Goal: Information Seeking & Learning: Learn about a topic

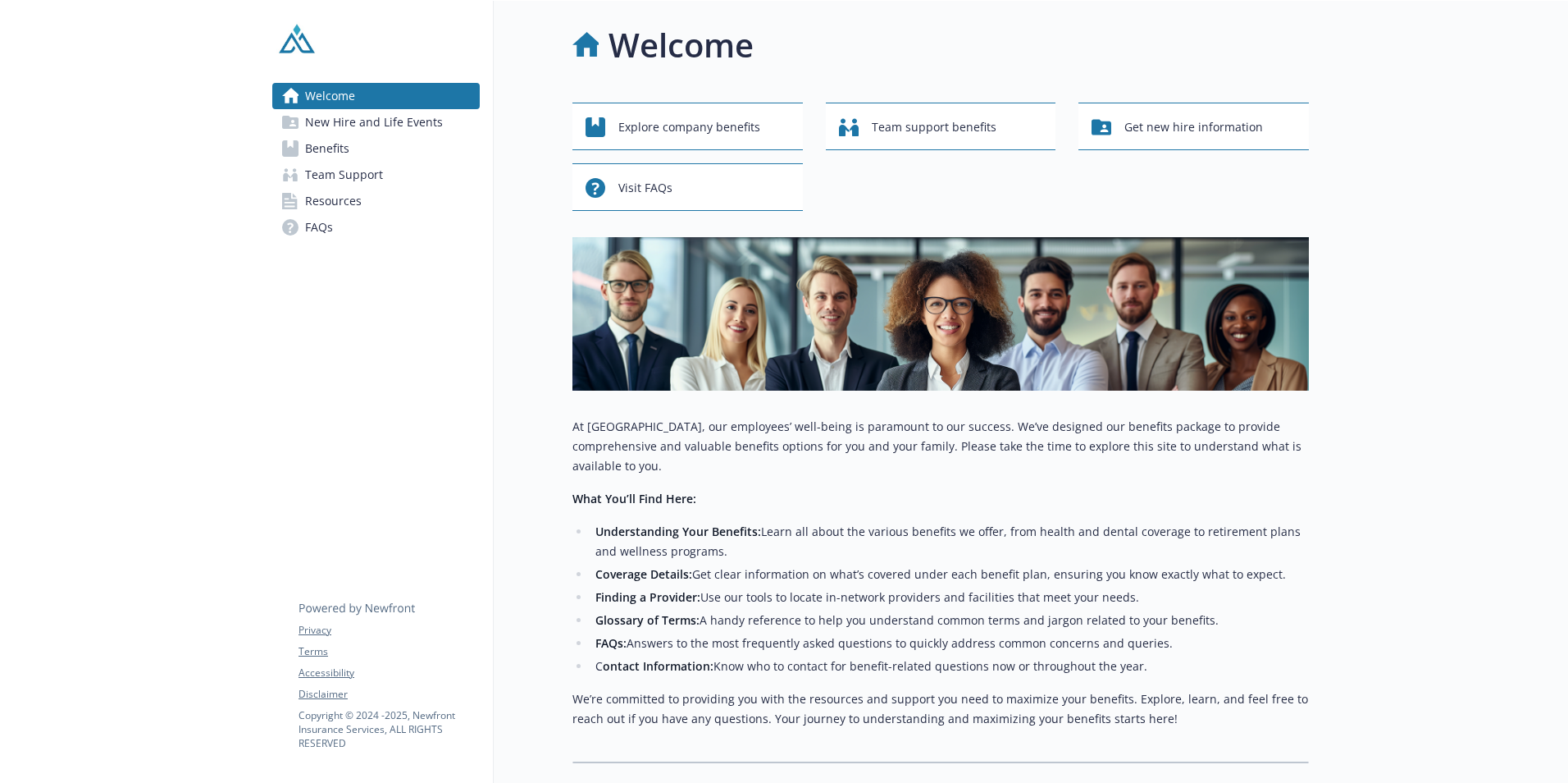
click at [352, 154] on link "Benefits" at bounding box center [376, 149] width 208 height 26
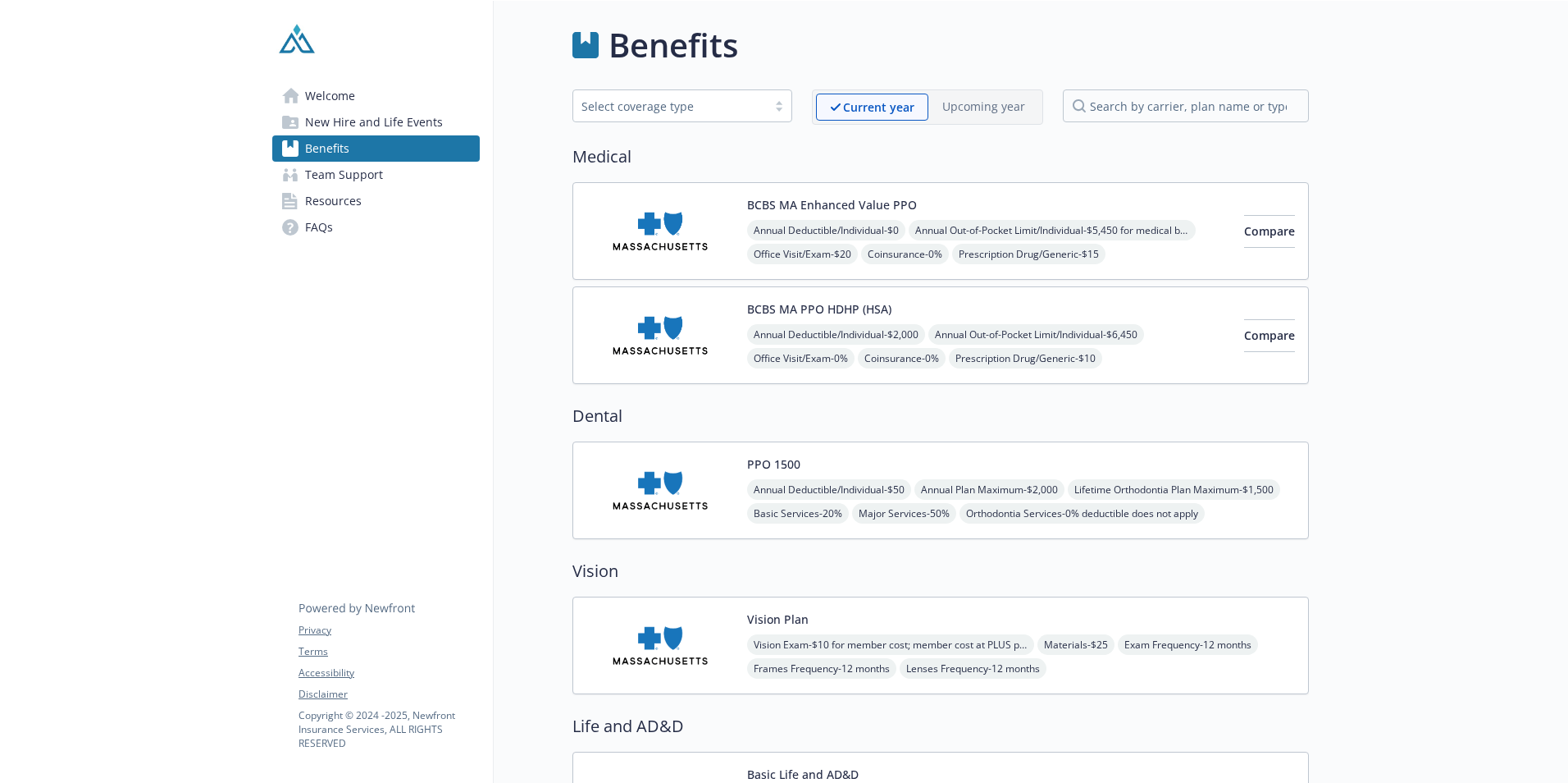
click at [1107, 218] on div "BCBS MA Enhanced Value PPO Annual Deductible/Individual - $0 Annual Out-of-Pock…" at bounding box center [989, 231] width 484 height 70
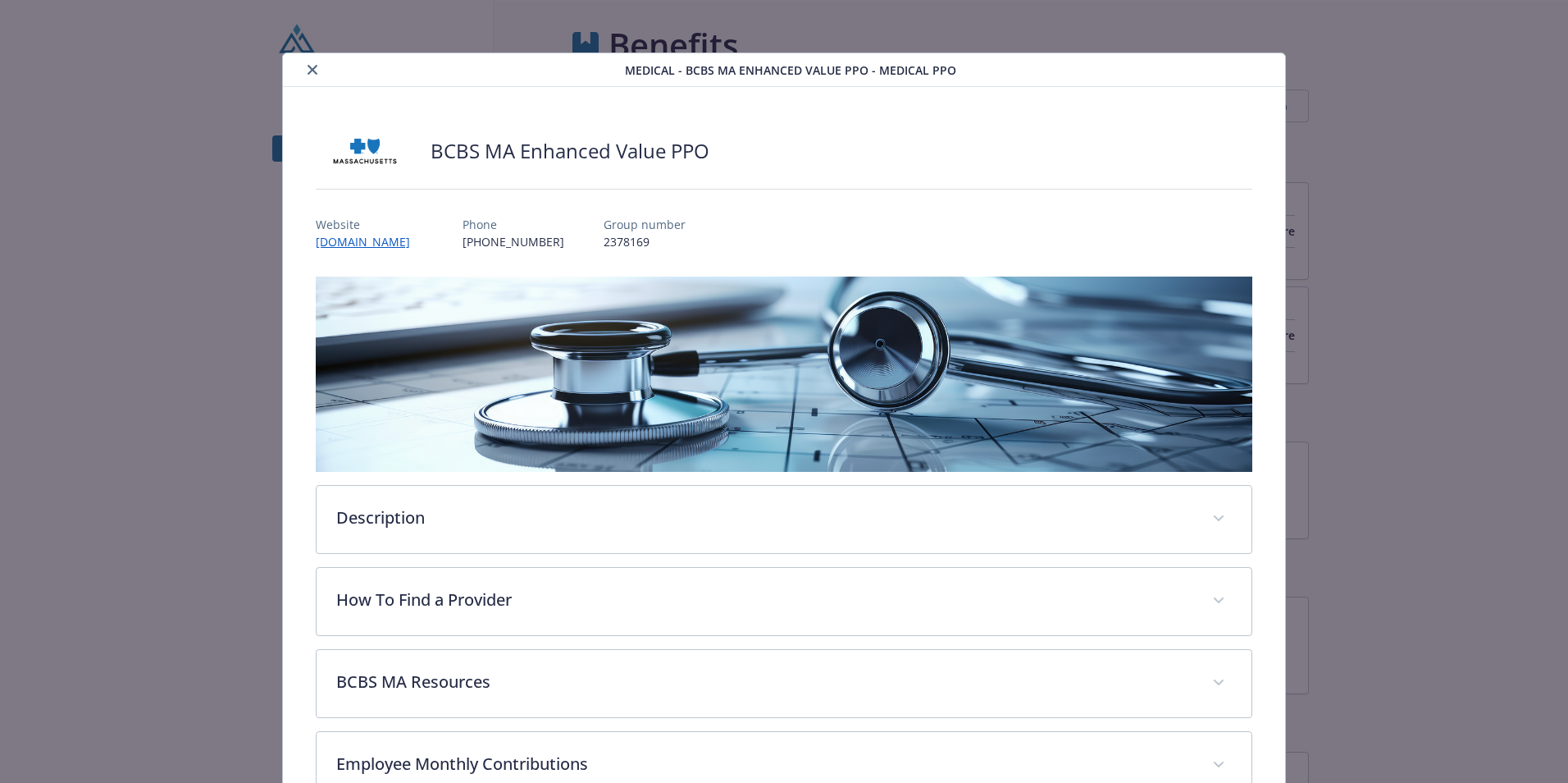
scroll to position [21, 0]
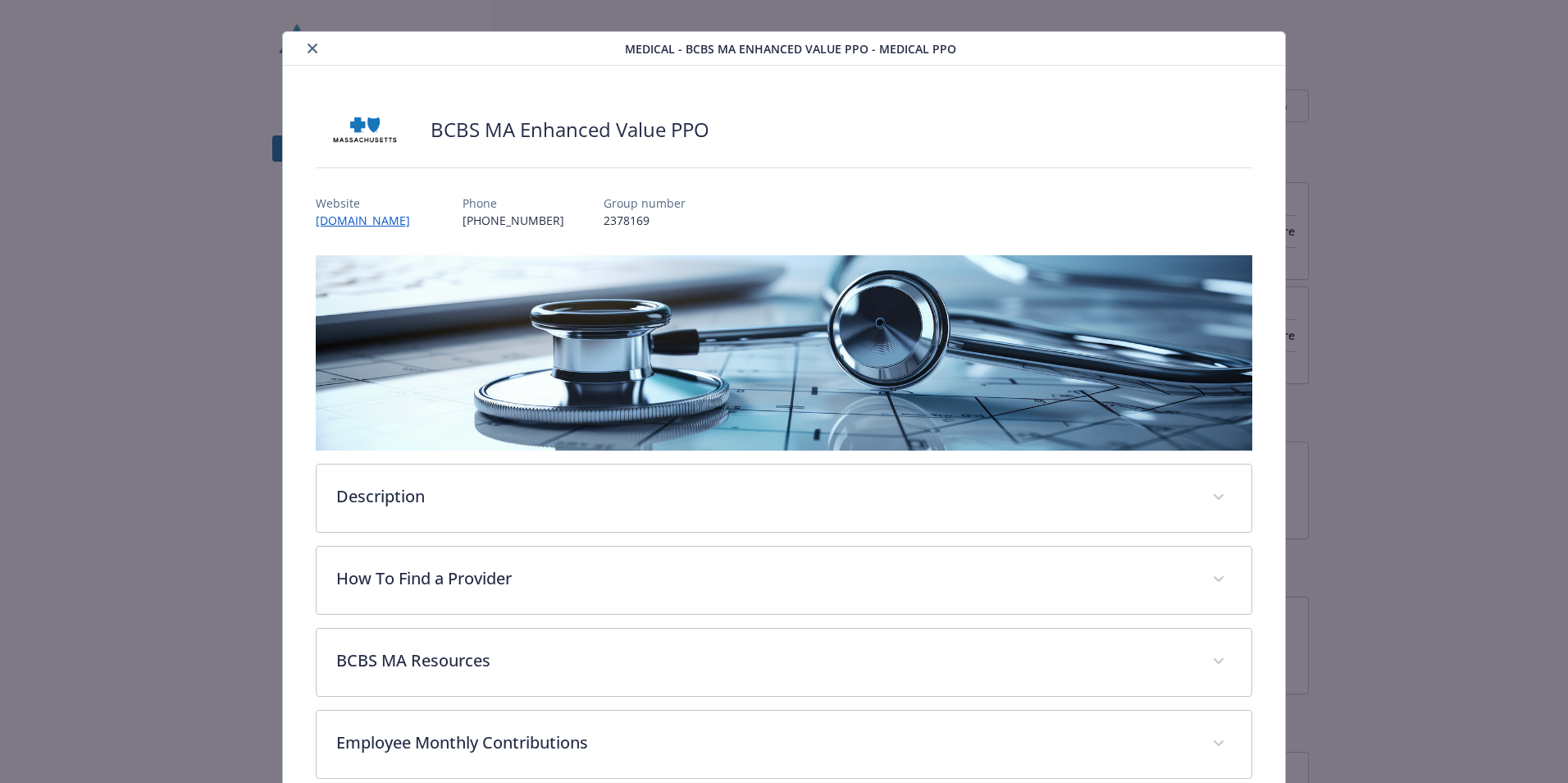
click at [317, 52] on button "close" at bounding box center [312, 48] width 20 height 20
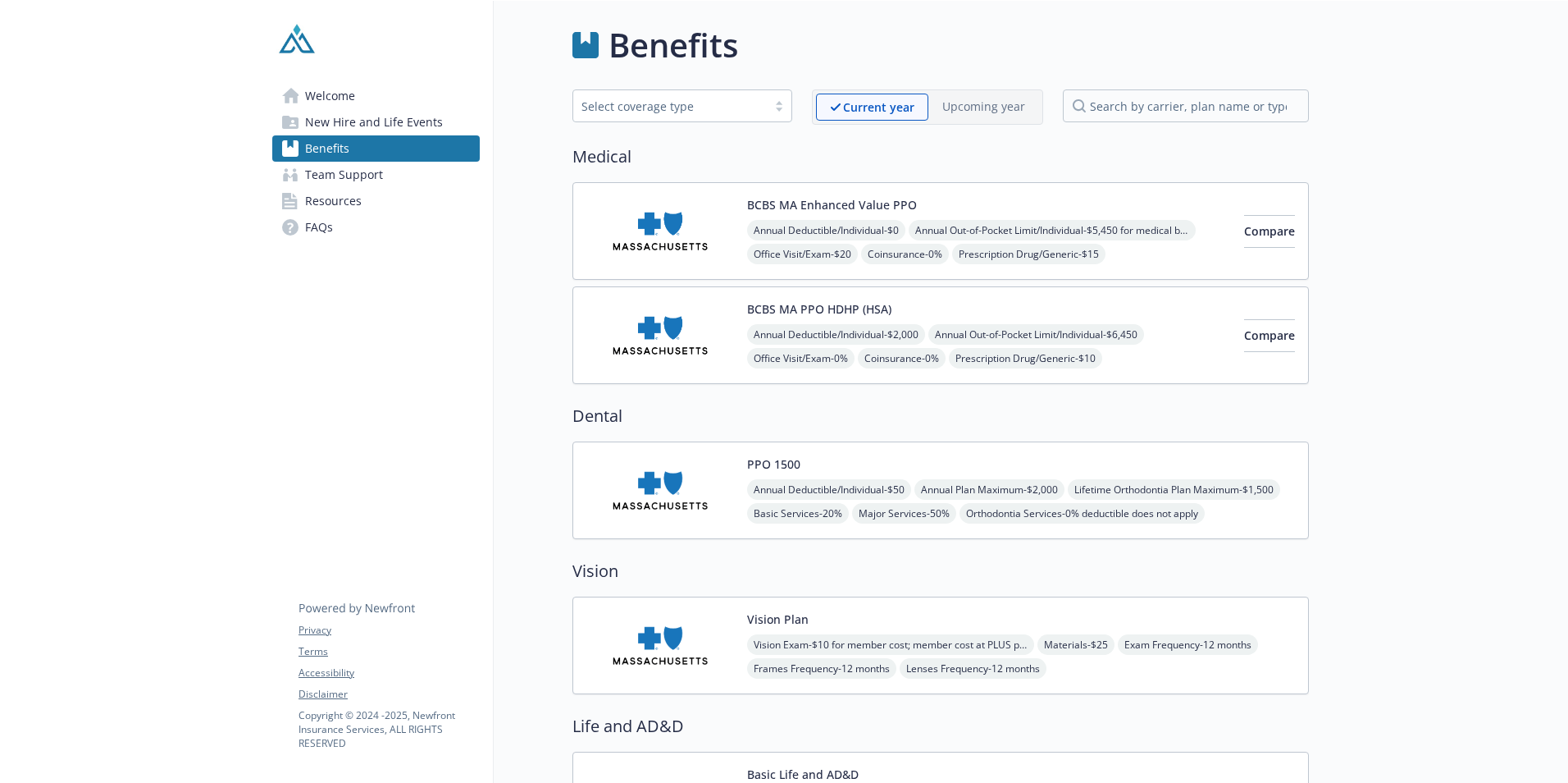
click at [689, 506] on img at bounding box center [660, 490] width 148 height 70
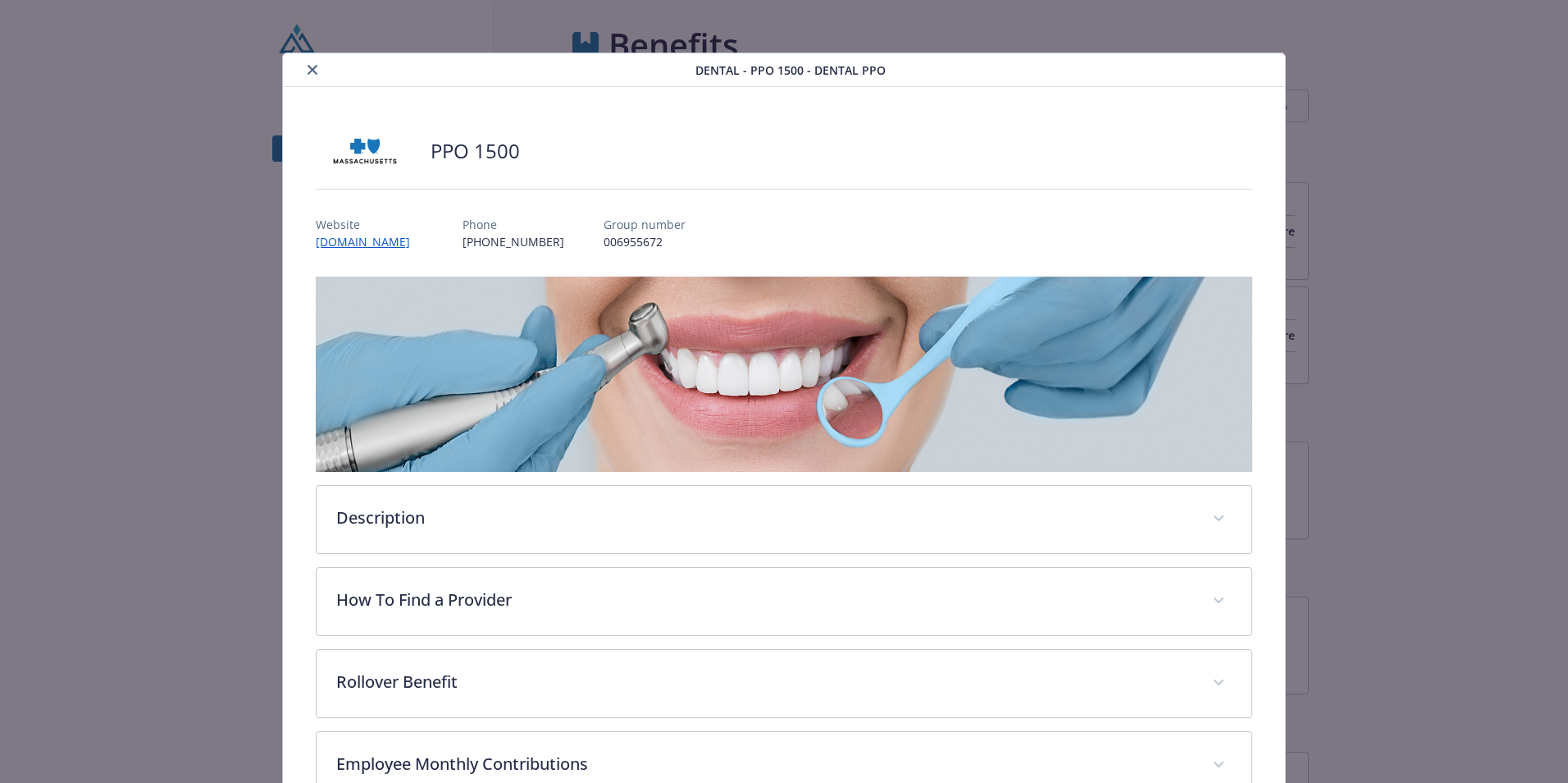
scroll to position [21, 0]
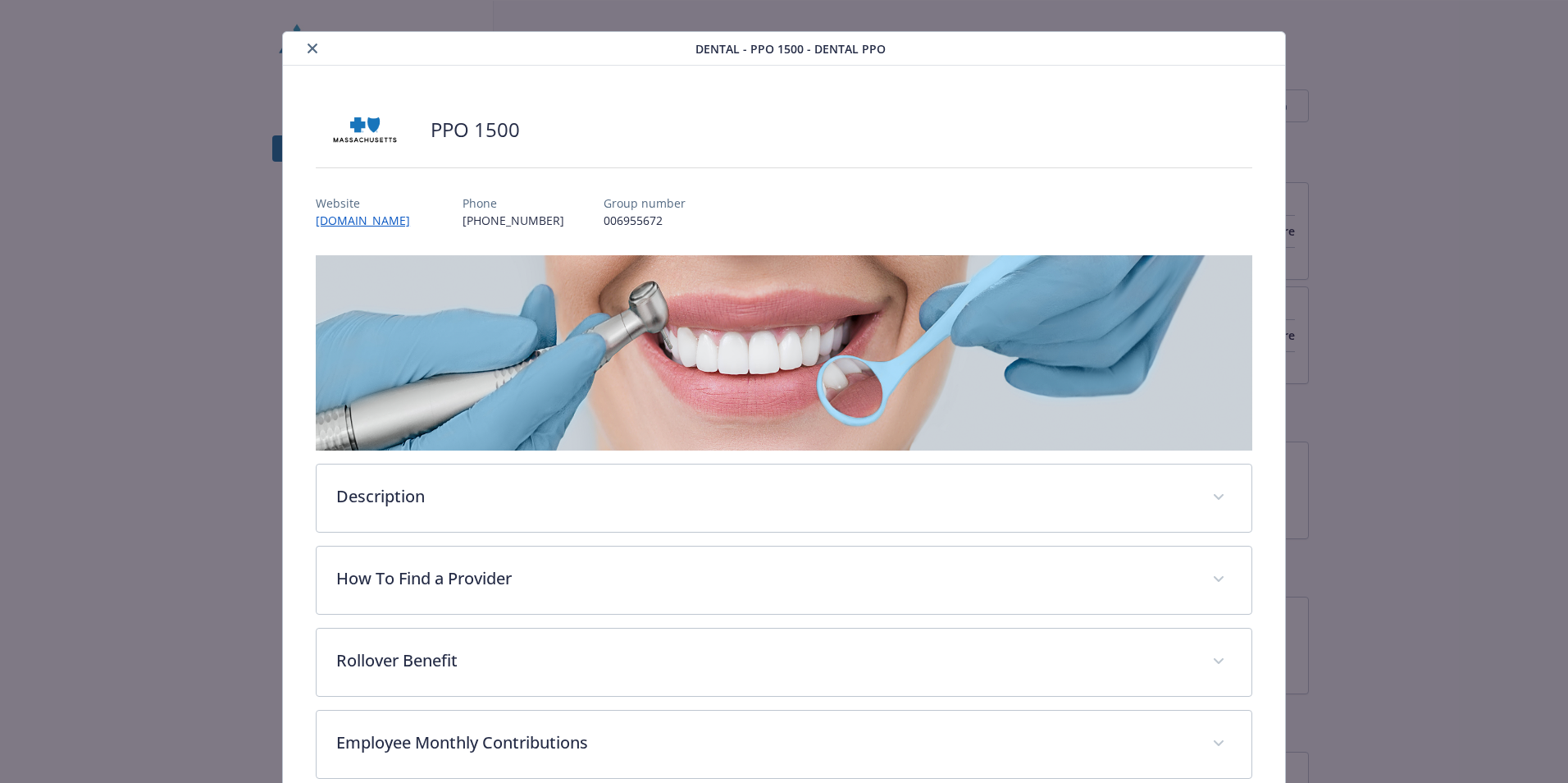
click at [307, 57] on button "close" at bounding box center [312, 48] width 20 height 20
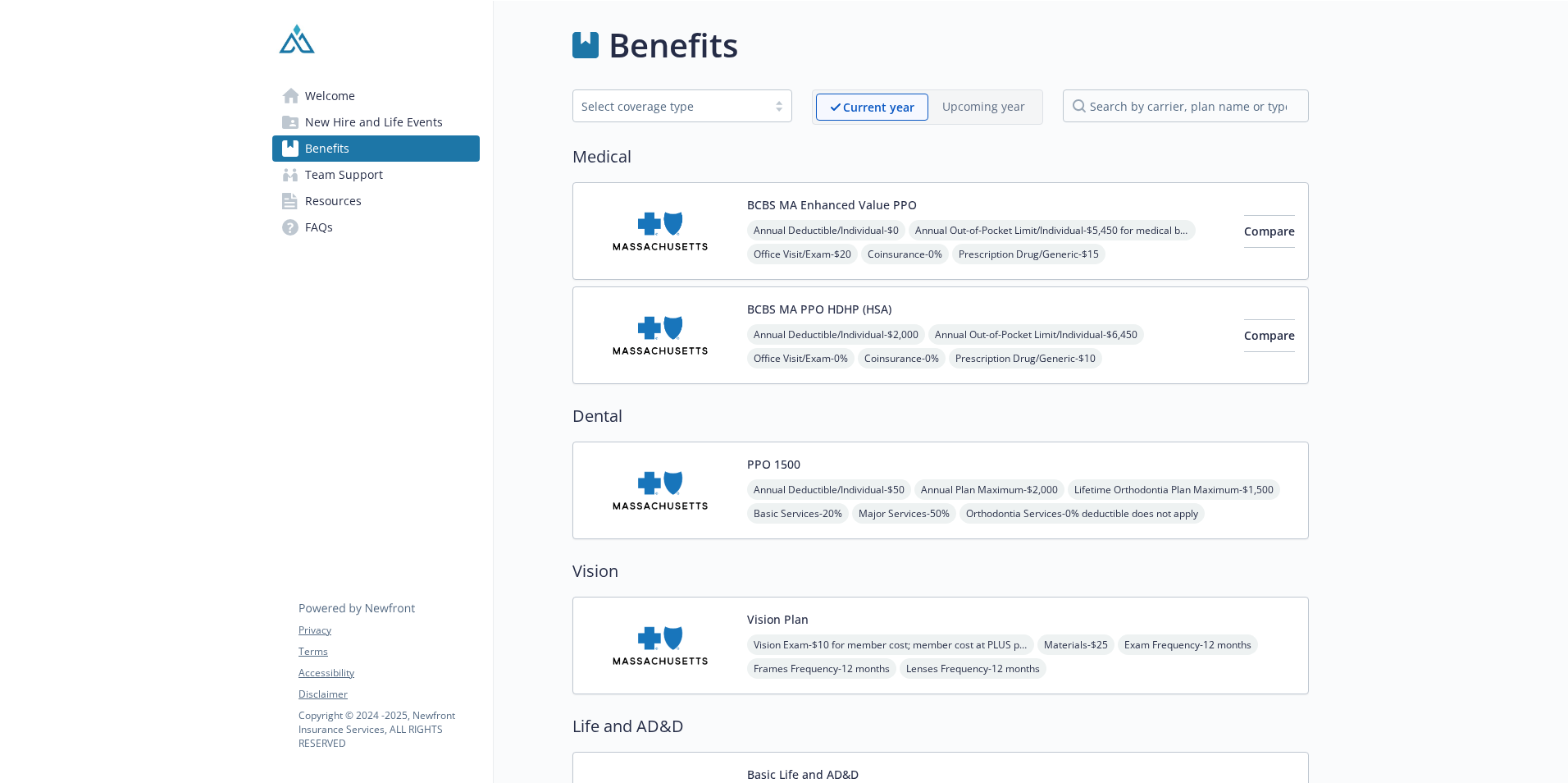
click at [672, 507] on img at bounding box center [660, 490] width 148 height 70
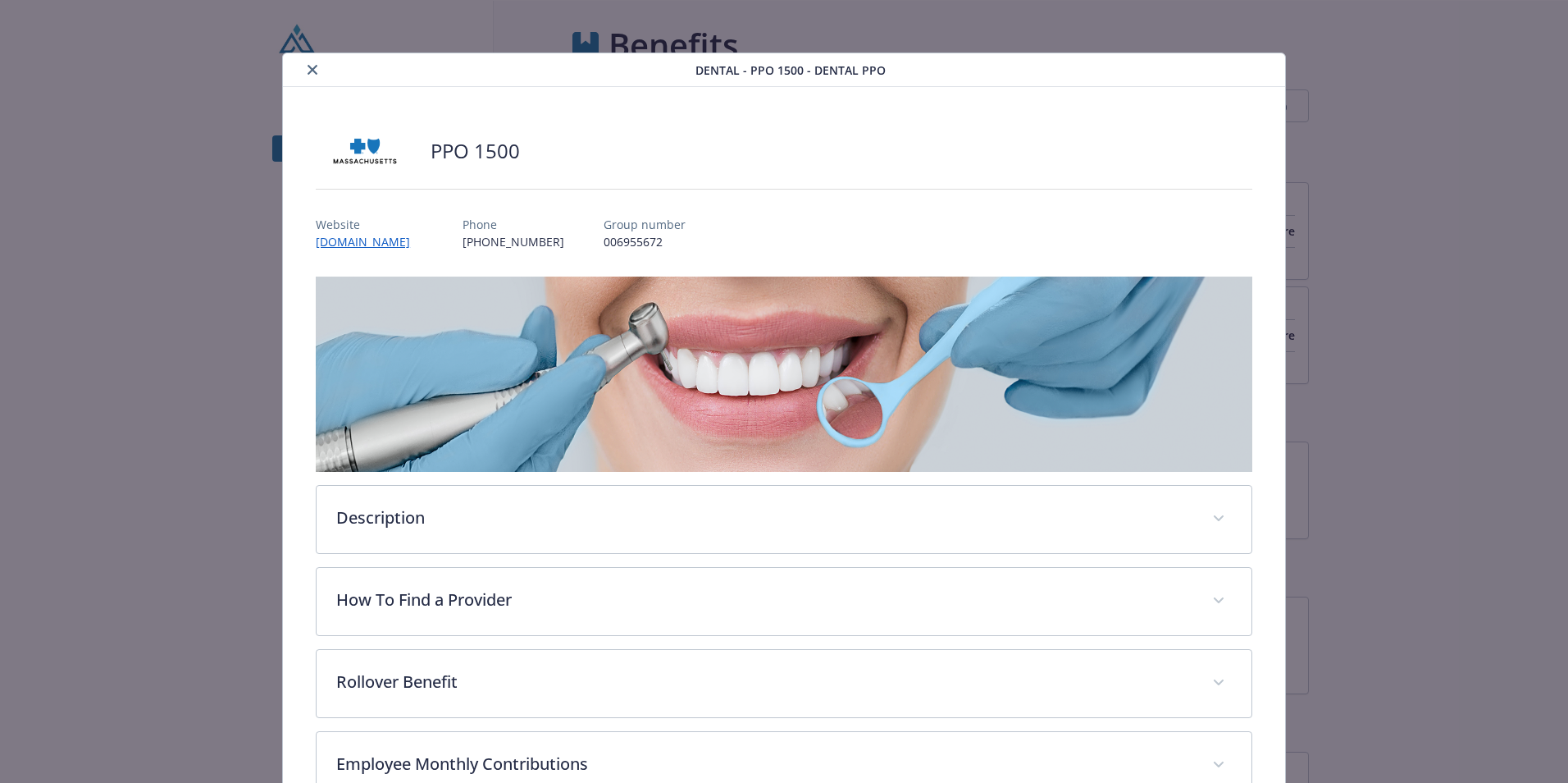
scroll to position [49, 0]
